Goal: Transaction & Acquisition: Purchase product/service

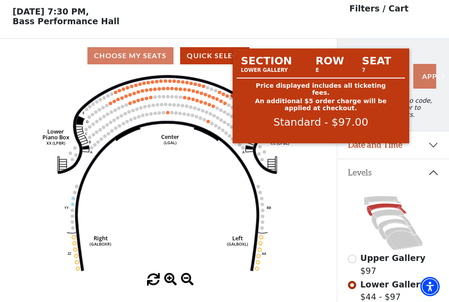
scroll to position [41, 0]
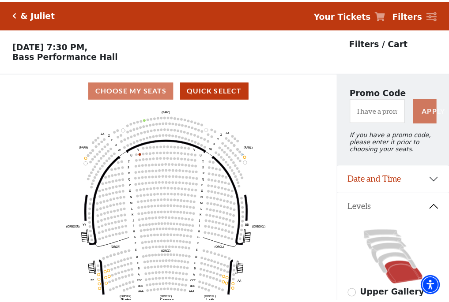
scroll to position [41, 0]
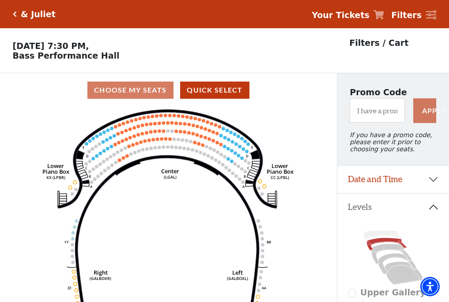
scroll to position [41, 0]
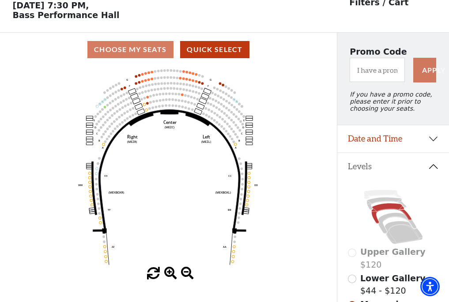
scroll to position [41, 0]
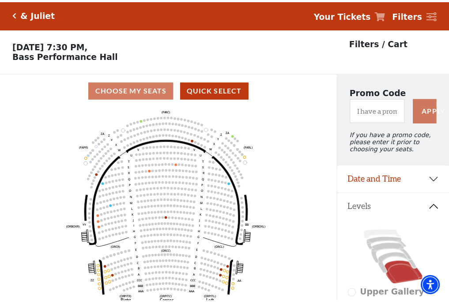
scroll to position [41, 0]
